Goal: Task Accomplishment & Management: Use online tool/utility

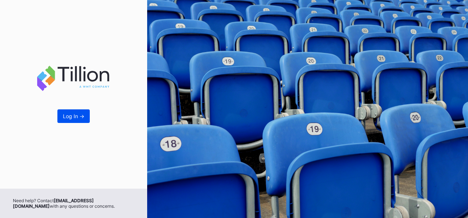
click at [78, 116] on div "Log In ->" at bounding box center [73, 116] width 21 height 6
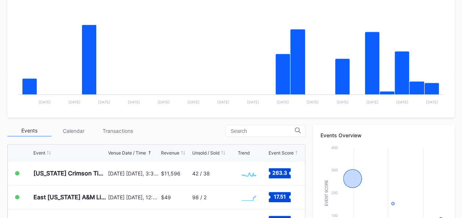
scroll to position [154, 0]
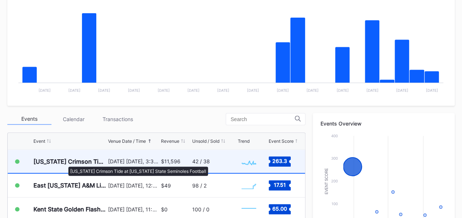
click at [65, 163] on div "[US_STATE] Crimson Tide at [US_STATE] State Seminoles Football" at bounding box center [69, 161] width 73 height 7
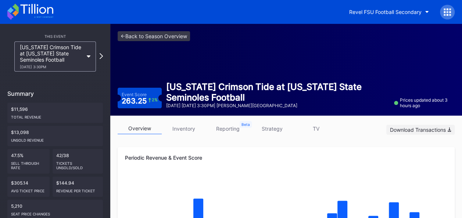
click at [425, 128] on div "Download Transactions" at bounding box center [420, 130] width 61 height 6
click at [341, 159] on div "Periodic Revenue & Event Score" at bounding box center [286, 158] width 323 height 6
click at [427, 13] on icon "button" at bounding box center [428, 12] width 4 height 2
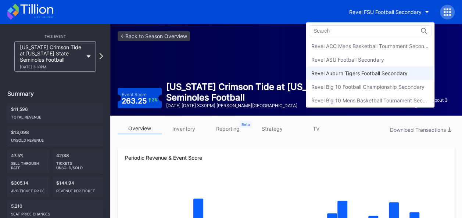
click at [375, 71] on div "Revel Auburn Tigers Football Secondary" at bounding box center [360, 73] width 96 height 6
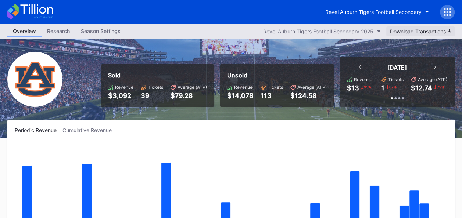
click at [412, 32] on div "Download Transactions" at bounding box center [420, 31] width 61 height 6
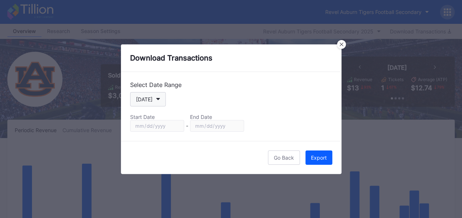
click at [157, 96] on button "[DATE]" at bounding box center [148, 99] width 36 height 14
click at [159, 99] on button "[DATE]" at bounding box center [148, 99] width 36 height 14
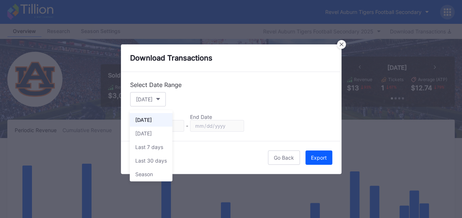
scroll to position [15, 0]
click at [145, 174] on div "Custom" at bounding box center [144, 173] width 18 height 6
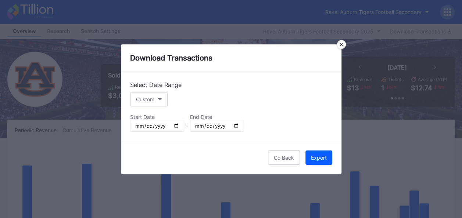
click at [173, 124] on input "[DATE]" at bounding box center [157, 126] width 54 height 12
type input "[DATE]"
click at [237, 124] on input "[DATE]" at bounding box center [217, 126] width 54 height 12
type input "[DATE]"
click at [315, 158] on div "Export" at bounding box center [319, 158] width 16 height 6
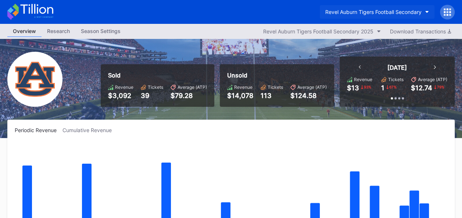
click at [427, 10] on button "Revel Auburn Tigers Football Secondary" at bounding box center [377, 12] width 115 height 14
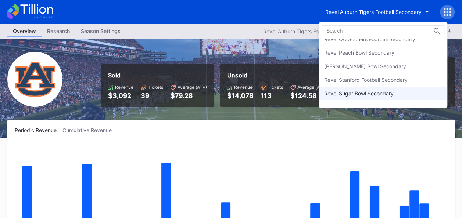
scroll to position [254, 0]
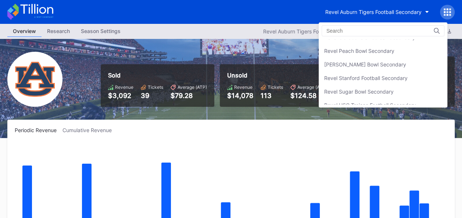
click at [375, 75] on div "Revel Stanford Football Secondary" at bounding box center [366, 78] width 84 height 6
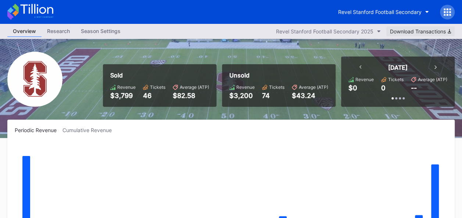
click at [418, 29] on div "Download Transactions" at bounding box center [420, 31] width 61 height 6
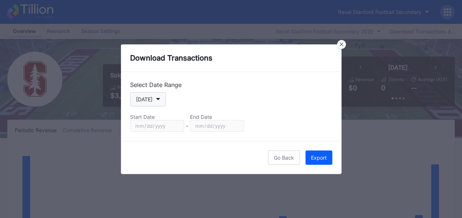
click at [156, 102] on button "[DATE]" at bounding box center [148, 99] width 36 height 14
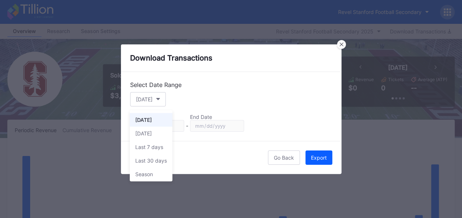
scroll to position [15, 0]
click at [146, 170] on div "Custom" at bounding box center [144, 173] width 18 height 6
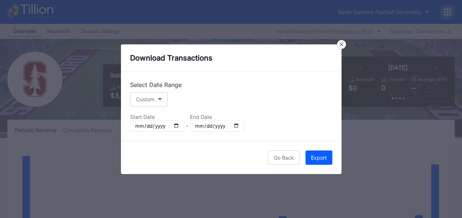
click at [177, 125] on input "[DATE]" at bounding box center [157, 126] width 54 height 12
type input "[DATE]"
click at [235, 124] on input "[DATE]" at bounding box center [217, 126] width 54 height 12
type input "[DATE]"
click at [323, 158] on div "Export" at bounding box center [319, 158] width 16 height 6
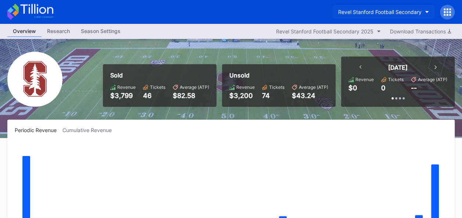
click at [426, 11] on icon "button" at bounding box center [428, 12] width 4 height 2
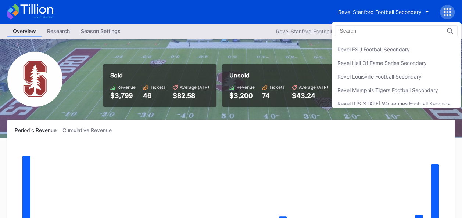
scroll to position [118, 0]
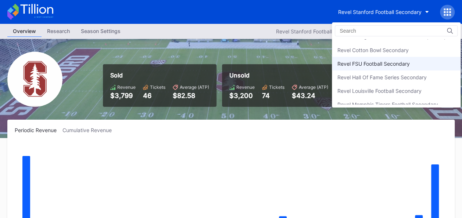
click at [415, 65] on div "Revel FSU Football Secondary" at bounding box center [396, 64] width 129 height 14
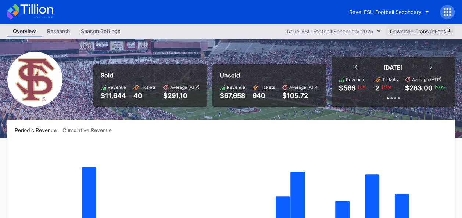
click at [433, 31] on div "Download Transactions" at bounding box center [420, 31] width 61 height 6
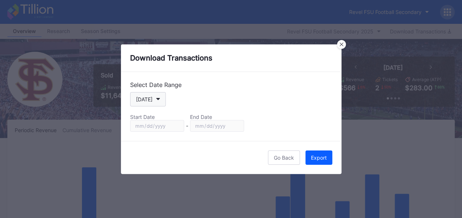
click at [156, 103] on button "[DATE]" at bounding box center [148, 99] width 36 height 14
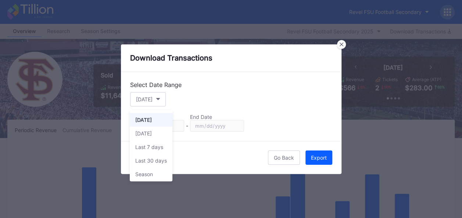
scroll to position [15, 0]
click at [146, 171] on div "Custom" at bounding box center [144, 173] width 18 height 6
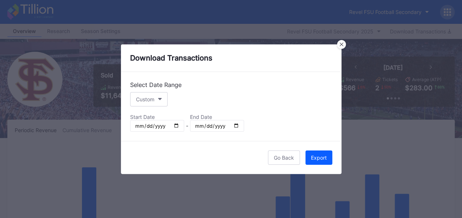
click at [176, 124] on input "[DATE]" at bounding box center [157, 126] width 54 height 12
type input "[DATE]"
click at [235, 125] on input "[DATE]" at bounding box center [217, 126] width 54 height 12
type input "[DATE]"
click at [318, 155] on div "Export" at bounding box center [319, 158] width 16 height 6
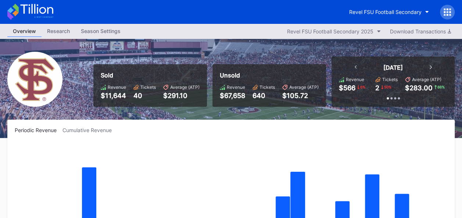
click at [260, 150] on rect "Chart title" at bounding box center [231, 198] width 433 height 110
click at [421, 11] on div "Revel FSU Football Secondary" at bounding box center [385, 12] width 72 height 6
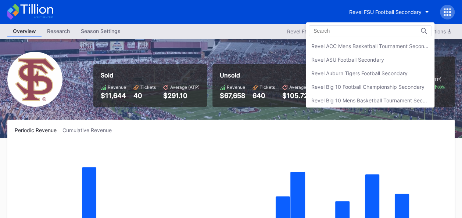
scroll to position [135, 0]
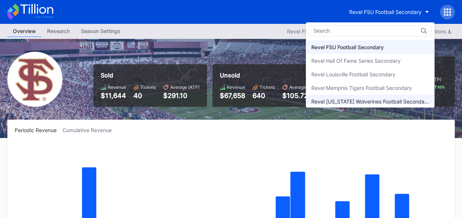
click at [371, 99] on div "Revel [US_STATE] Wolverines Football Secondary" at bounding box center [371, 102] width 118 height 6
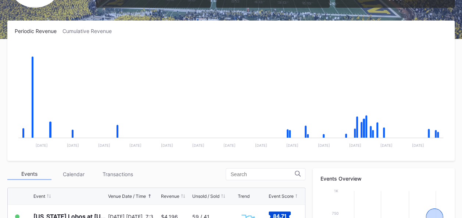
scroll to position [103, 0]
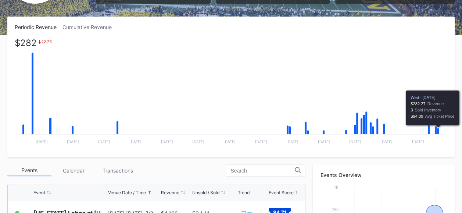
click at [439, 129] on icon "Chart title" at bounding box center [438, 131] width 2 height 6
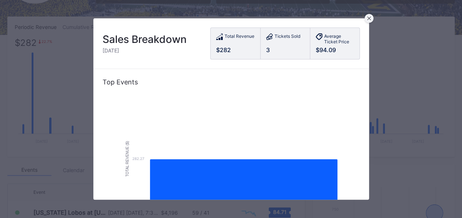
click at [367, 18] on div at bounding box center [369, 18] width 9 height 9
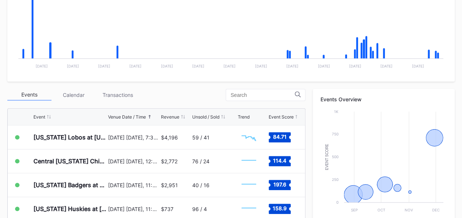
scroll to position [193, 0]
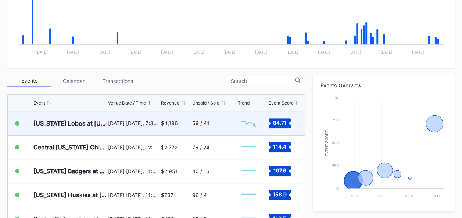
click at [102, 116] on div "[US_STATE] Lobos at [US_STATE] Wolverines Football" at bounding box center [69, 123] width 73 height 23
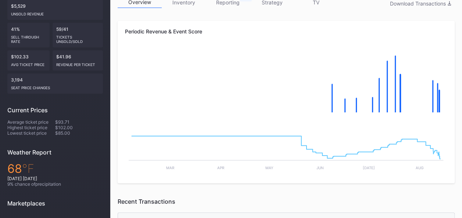
scroll to position [98, 0]
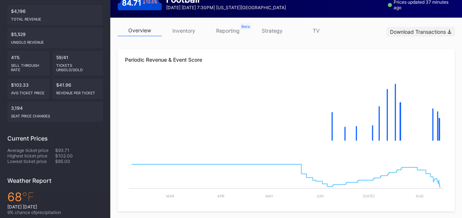
click at [430, 29] on div "Download Transactions" at bounding box center [420, 32] width 61 height 6
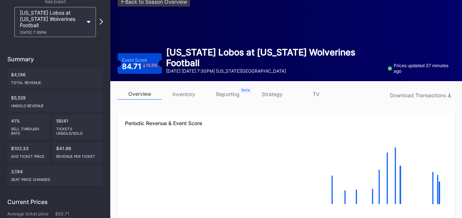
scroll to position [18, 0]
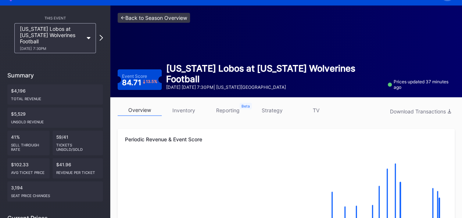
click at [148, 18] on link "<- Back to Season Overview" at bounding box center [154, 18] width 72 height 10
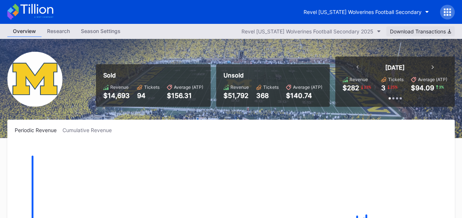
click at [433, 31] on div "Download Transactions" at bounding box center [420, 31] width 61 height 6
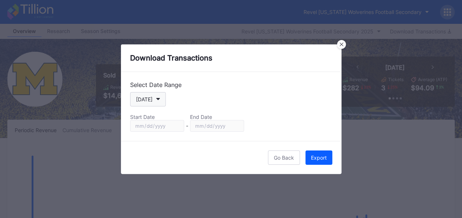
click at [160, 100] on button "[DATE]" at bounding box center [148, 99] width 36 height 14
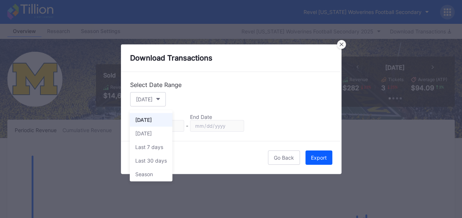
scroll to position [15, 0]
click at [152, 175] on div "Custom" at bounding box center [151, 173] width 43 height 14
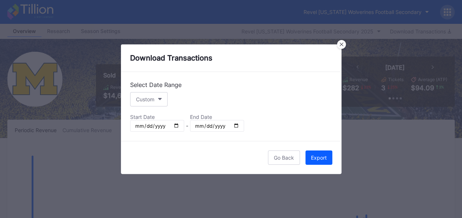
click at [177, 127] on input "[DATE]" at bounding box center [157, 126] width 54 height 12
type input "[DATE]"
click at [232, 126] on input "[DATE]" at bounding box center [217, 126] width 54 height 12
click at [235, 125] on input "[DATE]" at bounding box center [217, 126] width 54 height 12
type input "[DATE]"
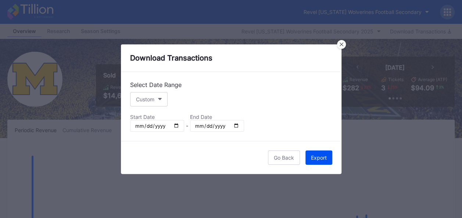
click at [324, 155] on div "Export" at bounding box center [319, 158] width 16 height 6
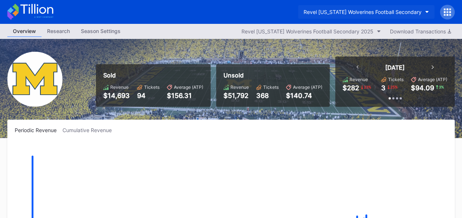
click at [427, 12] on icon "button" at bounding box center [428, 12] width 4 height 2
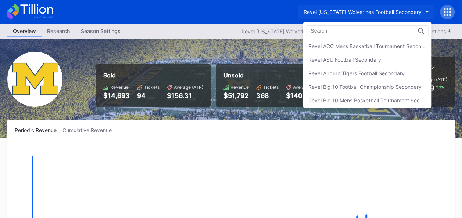
scroll to position [189, 0]
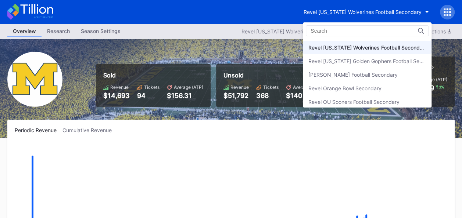
click at [377, 46] on div "Revel [US_STATE] Wolverines Football Secondary" at bounding box center [368, 48] width 118 height 6
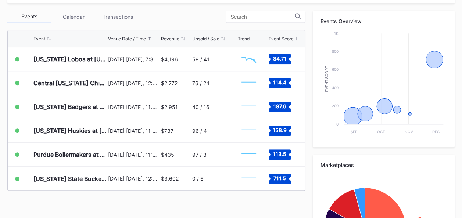
scroll to position [259, 0]
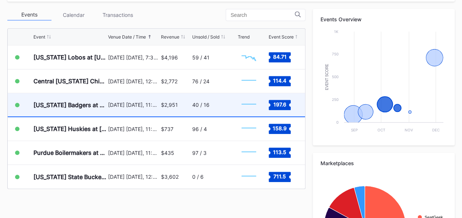
click at [211, 103] on div "40 / 16" at bounding box center [214, 104] width 44 height 23
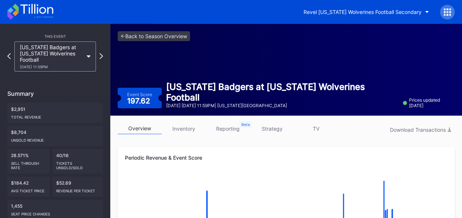
click at [196, 131] on link "inventory" at bounding box center [184, 128] width 44 height 11
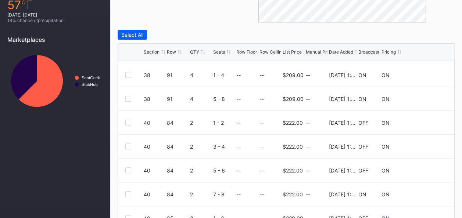
scroll to position [71, 0]
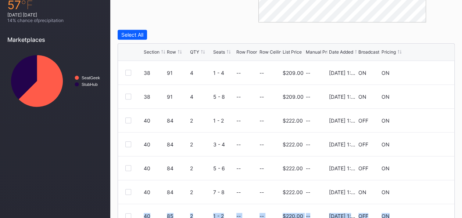
drag, startPoint x: 461, startPoint y: 186, endPoint x: 459, endPoint y: 204, distance: 17.8
click at [459, 204] on div "overview inventory reporting strategy TV Download Unsold Inventory Filters Sect…" at bounding box center [286, 39] width 352 height 429
drag, startPoint x: 459, startPoint y: 204, endPoint x: 441, endPoint y: 169, distance: 39.0
click at [439, 172] on div "40 84 2 5 - 6 -- -- $222.00 -- [DATE] 1:38PM OFF ON" at bounding box center [286, 169] width 337 height 24
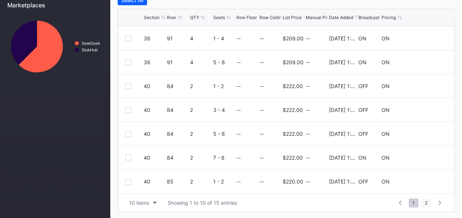
click at [429, 203] on span "2" at bounding box center [427, 203] width 10 height 9
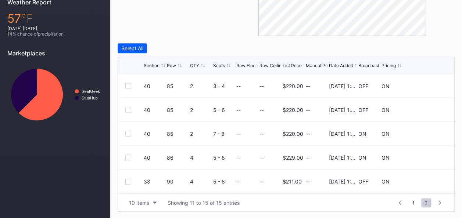
scroll to position [0, 0]
click at [413, 202] on span "1" at bounding box center [414, 203] width 10 height 9
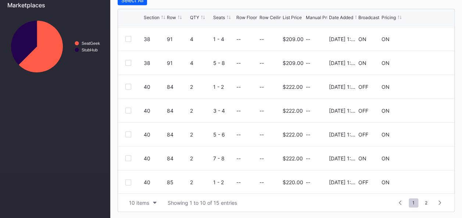
scroll to position [71, 0]
click at [427, 202] on span "2" at bounding box center [427, 203] width 10 height 9
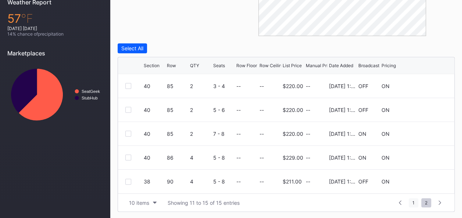
click at [412, 200] on span "1" at bounding box center [414, 203] width 10 height 9
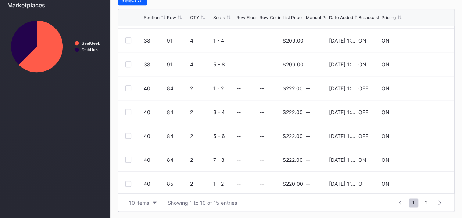
scroll to position [71, 0]
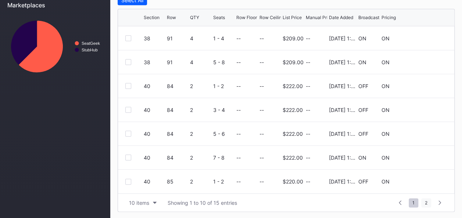
click at [428, 201] on span "2" at bounding box center [427, 203] width 10 height 9
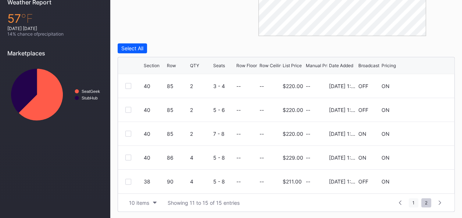
click at [412, 200] on span "1" at bounding box center [414, 203] width 10 height 9
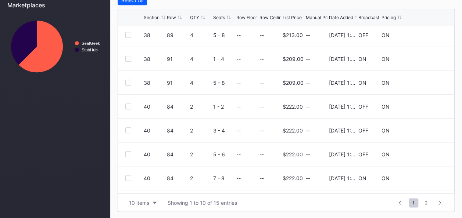
scroll to position [71, 0]
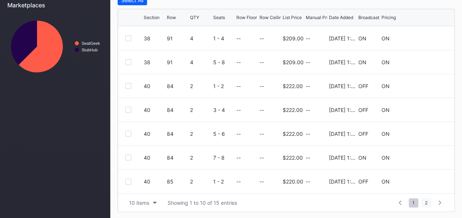
click at [429, 202] on span "2" at bounding box center [427, 203] width 10 height 9
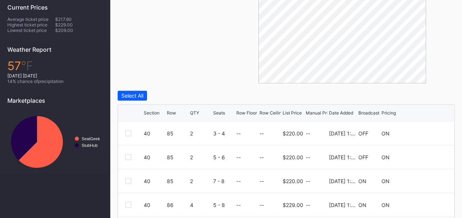
scroll to position [277, 0]
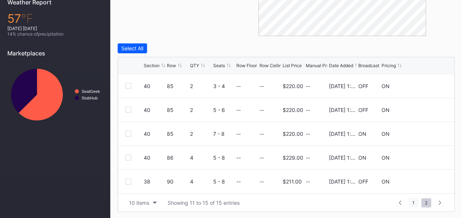
click at [416, 201] on span "1" at bounding box center [414, 203] width 10 height 9
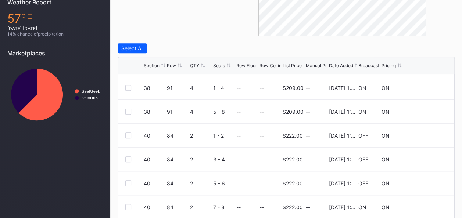
scroll to position [71, 0]
